Goal: Task Accomplishment & Management: Complete application form

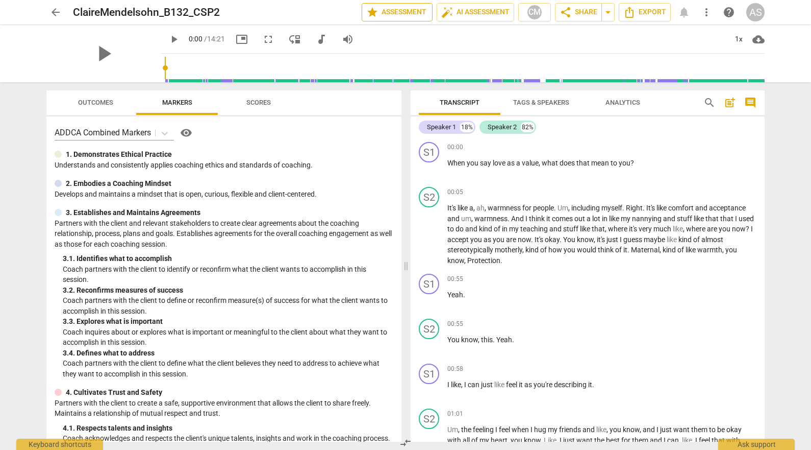
click at [410, 10] on span "star Assessment" at bounding box center [397, 12] width 62 height 12
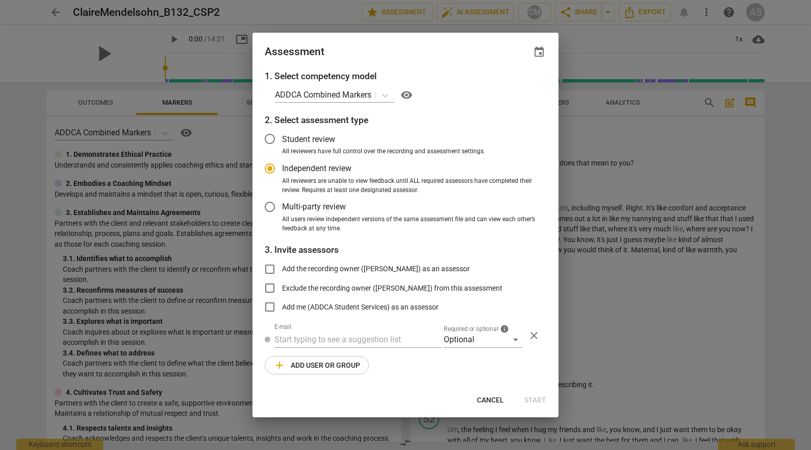
click at [543, 51] on span "event" at bounding box center [539, 52] width 12 height 12
radio input "false"
click at [506, 85] on input "date" at bounding box center [477, 87] width 71 height 15
click at [510, 84] on input "date" at bounding box center [477, 87] width 71 height 15
click at [511, 87] on input "[DATE]" at bounding box center [477, 87] width 71 height 15
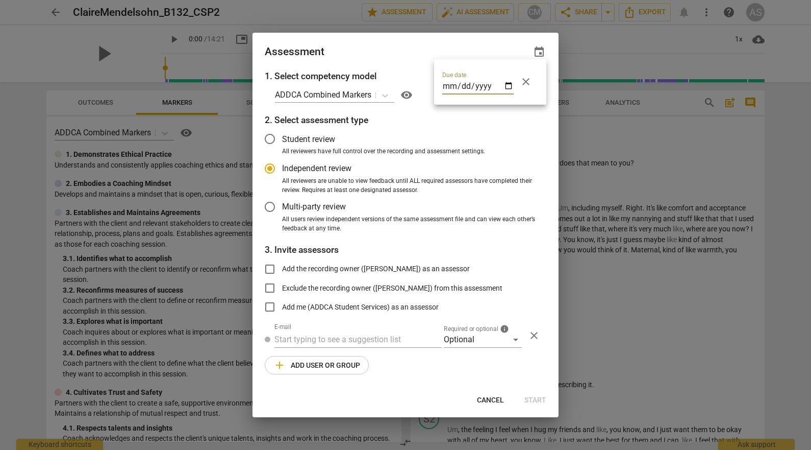
type input "[DATE]"
click at [414, 49] on div at bounding box center [405, 225] width 811 height 450
click at [478, 328] on span "Required or optional" at bounding box center [471, 329] width 55 height 6
click at [475, 338] on div "Optional" at bounding box center [483, 339] width 78 height 16
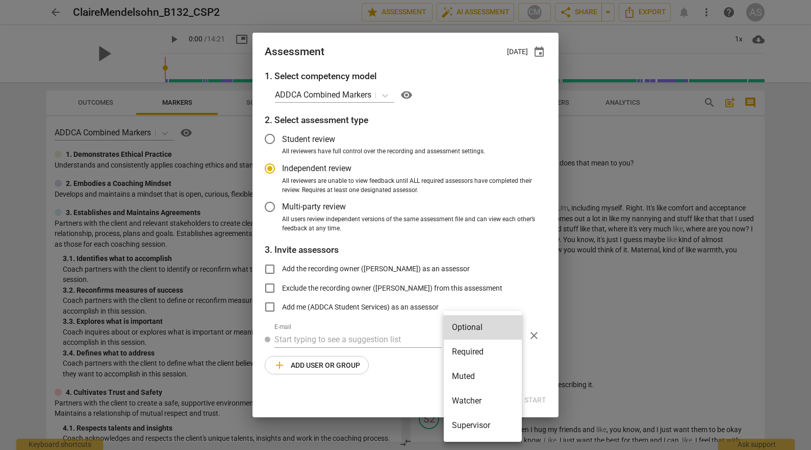
click at [482, 348] on li "Required" at bounding box center [483, 351] width 78 height 24
radio input "false"
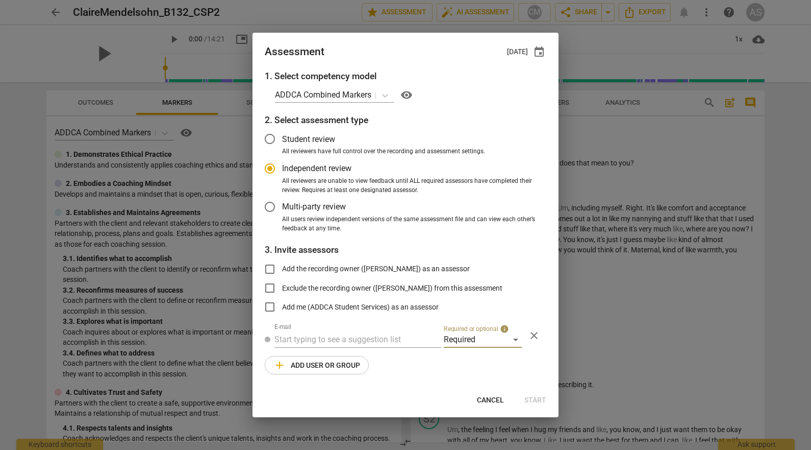
click at [399, 338] on input "text" at bounding box center [358, 339] width 167 height 16
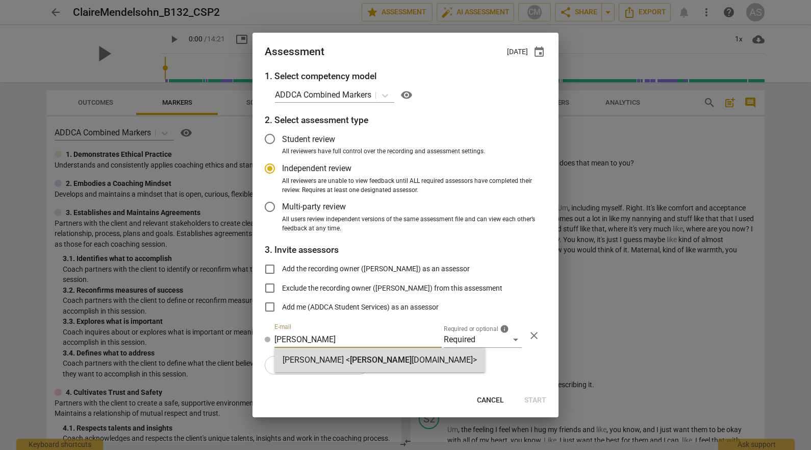
type input "[PERSON_NAME]"
click at [375, 359] on span "[PERSON_NAME]" at bounding box center [381, 360] width 62 height 10
radio input "false"
type input "[PERSON_NAME] <[PERSON_NAME][EMAIL_ADDRESS][DOMAIN_NAME]>"
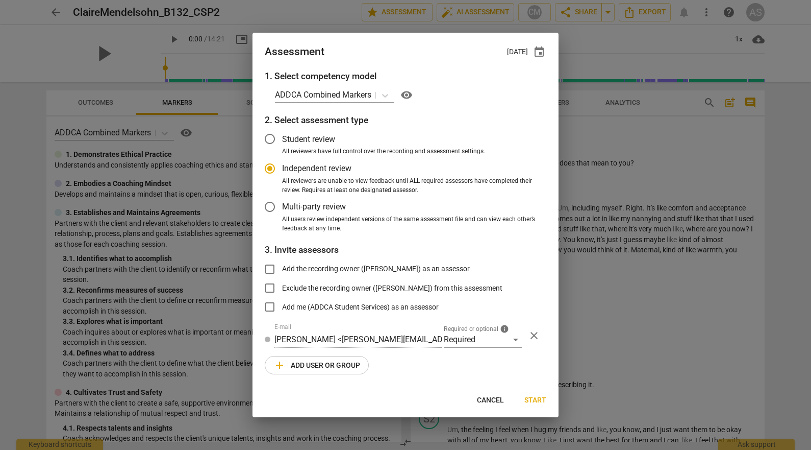
click at [330, 366] on span "add Add user or group" at bounding box center [317, 365] width 87 height 12
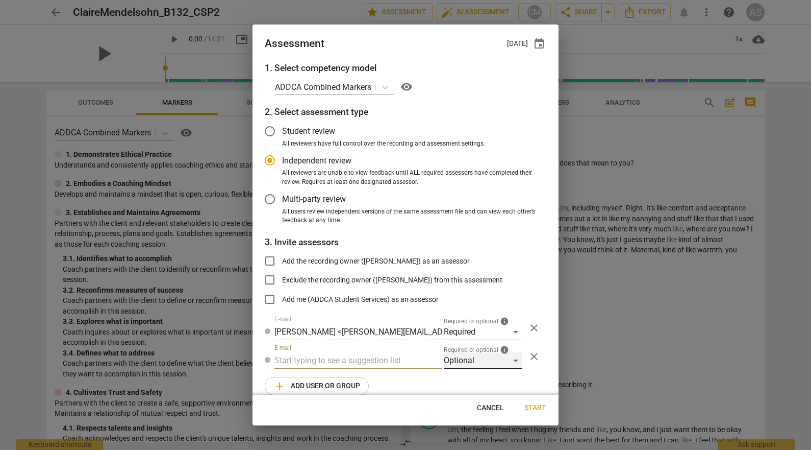
click at [485, 363] on div "Optional" at bounding box center [483, 360] width 78 height 16
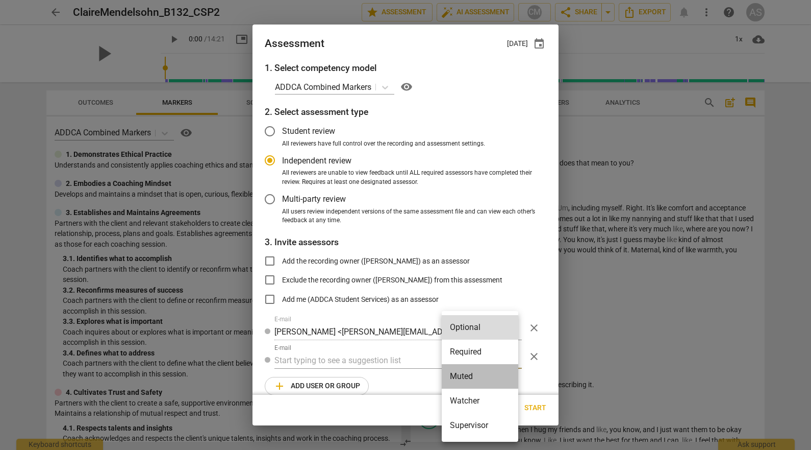
click at [475, 373] on li "Muted" at bounding box center [480, 376] width 77 height 24
radio input "false"
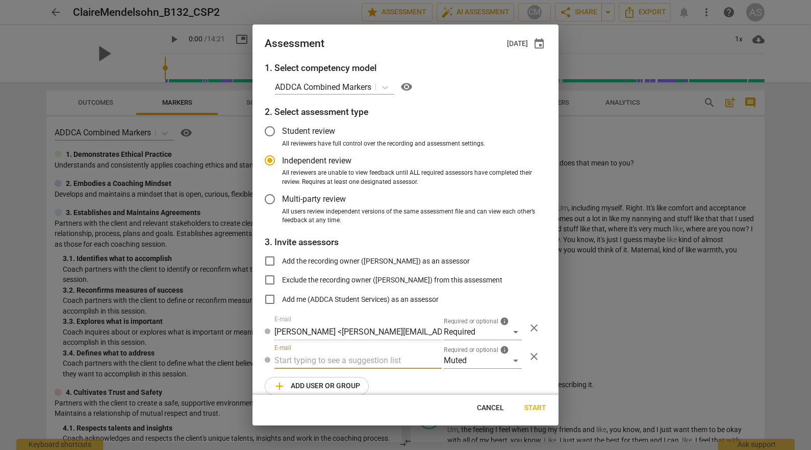
click at [360, 361] on input "text" at bounding box center [358, 360] width 167 height 16
type input "132"
click at [349, 380] on div "Basic B- 132 CSPs" at bounding box center [357, 380] width 165 height 24
radio input "false"
type input "Basic B-132 CSPs"
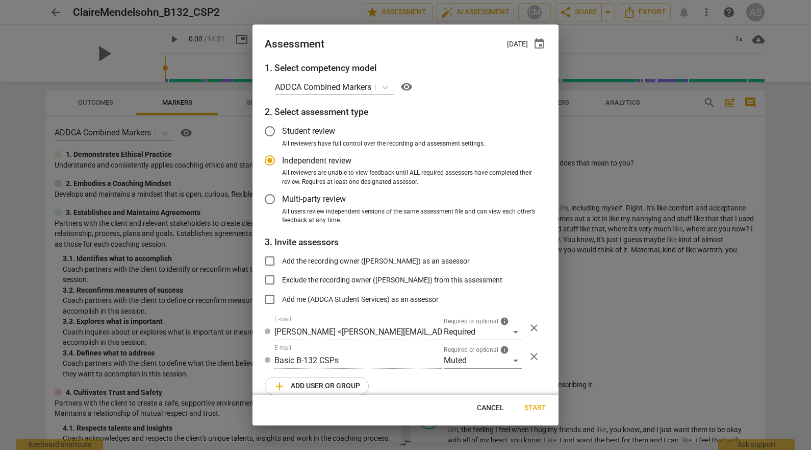
click at [534, 407] on span "Start" at bounding box center [536, 408] width 22 height 10
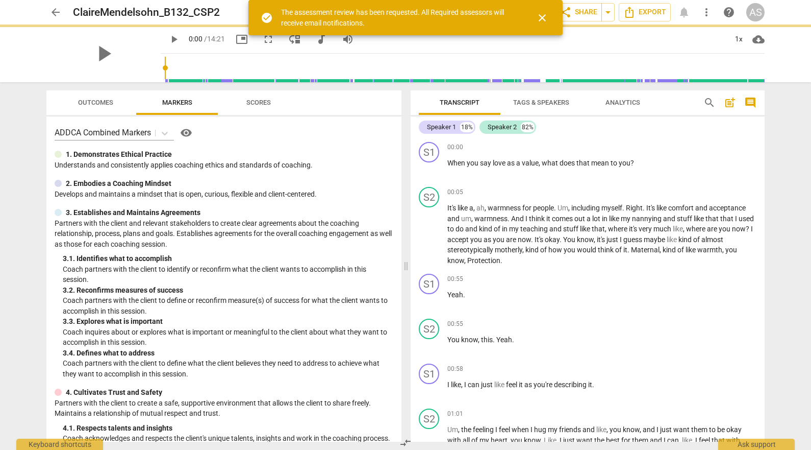
radio input "false"
type input "[PERSON_NAME] <[EMAIL_ADDRESS][DOMAIN_NAME]>"
type input "[PERSON_NAME] <[PERSON_NAME][EMAIL_ADDRESS][DOMAIN_NAME]>"
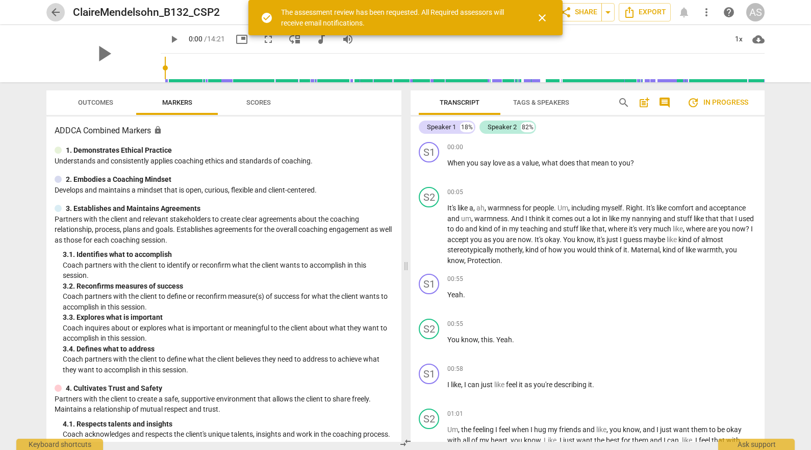
click at [58, 9] on span "arrow_back" at bounding box center [55, 12] width 12 height 12
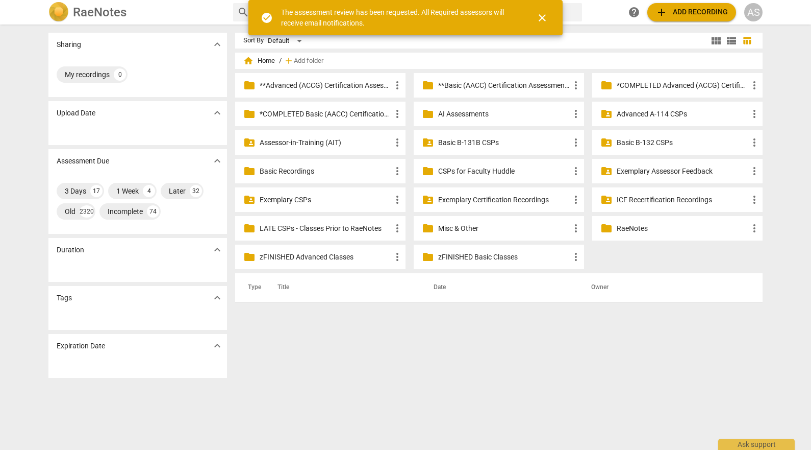
click at [648, 139] on p "Basic B-132 CSPs" at bounding box center [683, 142] width 132 height 11
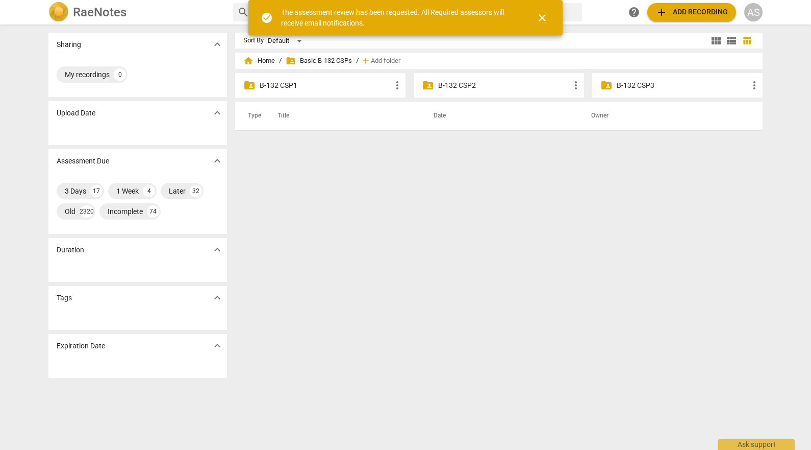
click at [512, 81] on p "B-132 CSP2" at bounding box center [504, 85] width 132 height 11
